Goal: Navigation & Orientation: Find specific page/section

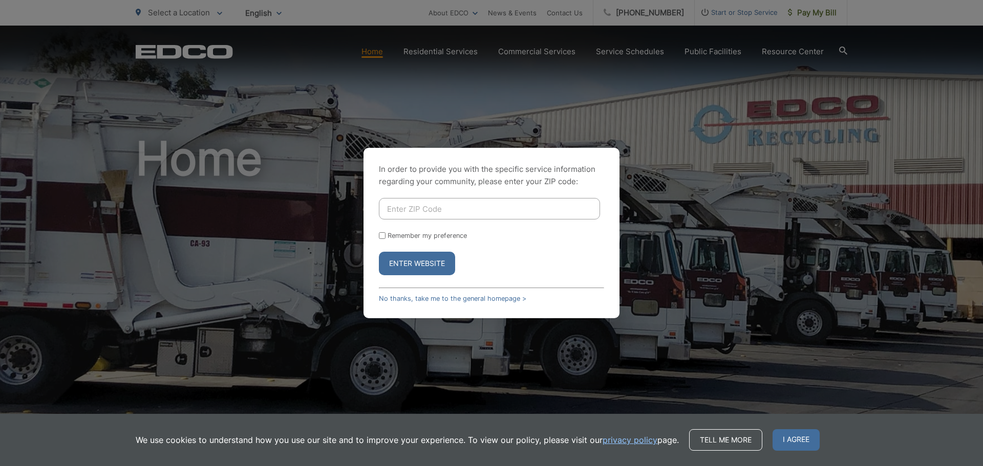
click at [486, 206] on input "Enter ZIP Code" at bounding box center [489, 208] width 221 height 21
click at [513, 208] on input "Enter ZIP Code" at bounding box center [489, 208] width 221 height 21
type input "92067"
click at [380, 235] on input "Remember my preference" at bounding box center [382, 235] width 7 height 7
checkbox input "true"
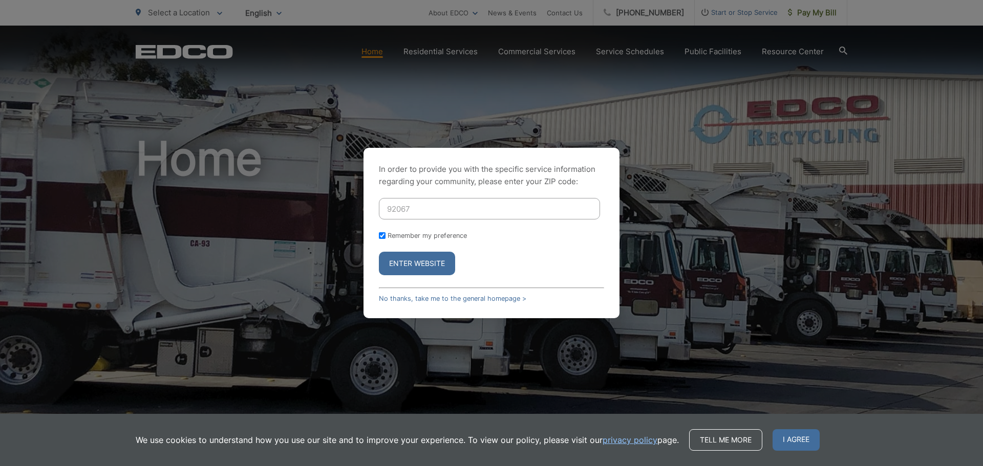
click at [409, 264] on button "Enter Website" at bounding box center [417, 264] width 76 height 24
